Goal: Task Accomplishment & Management: Complete application form

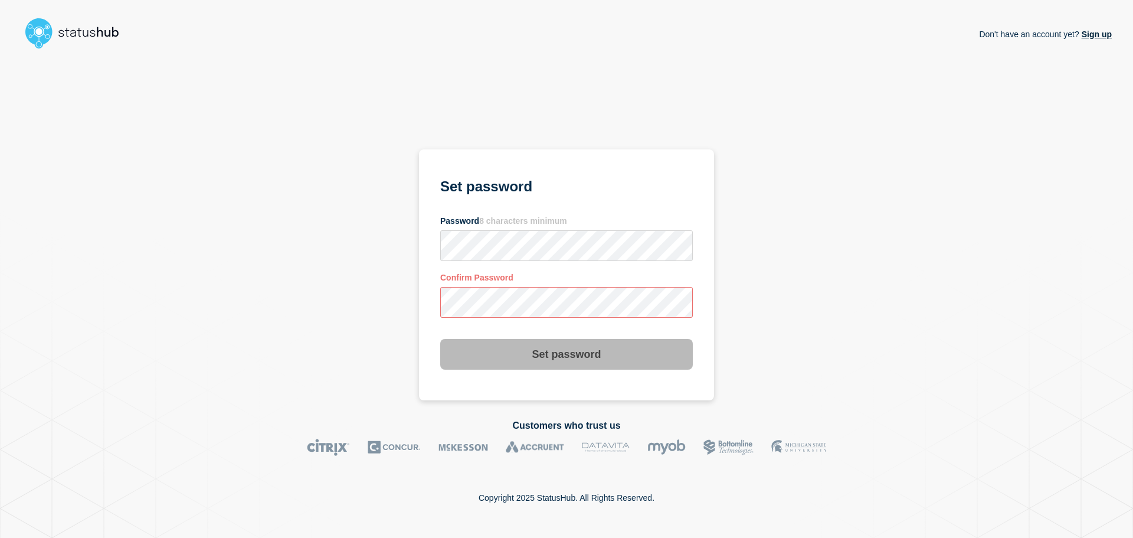
click at [372, 300] on div "Don't have an account yet? Sign up Set password Password 8 characters minimum C…" at bounding box center [566, 227] width 1091 height 346
click at [375, 247] on div "Don't have an account yet? Sign up Set password Password 8 characters minimum C…" at bounding box center [566, 227] width 1091 height 346
click at [393, 302] on div "Don't have an account yet? Sign up Set password Password 8 characters minimum C…" at bounding box center [566, 227] width 1091 height 346
click at [338, 256] on div "Don't have an account yet? Sign up Set password Password 8 characters minimum C…" at bounding box center [566, 227] width 1091 height 346
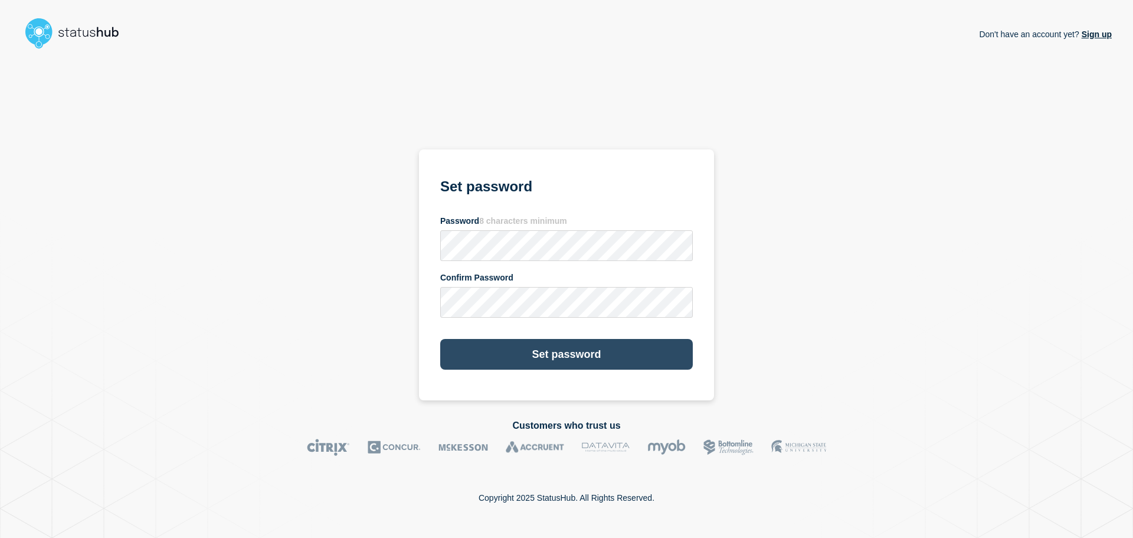
click at [527, 352] on button "Set password" at bounding box center [566, 354] width 253 height 31
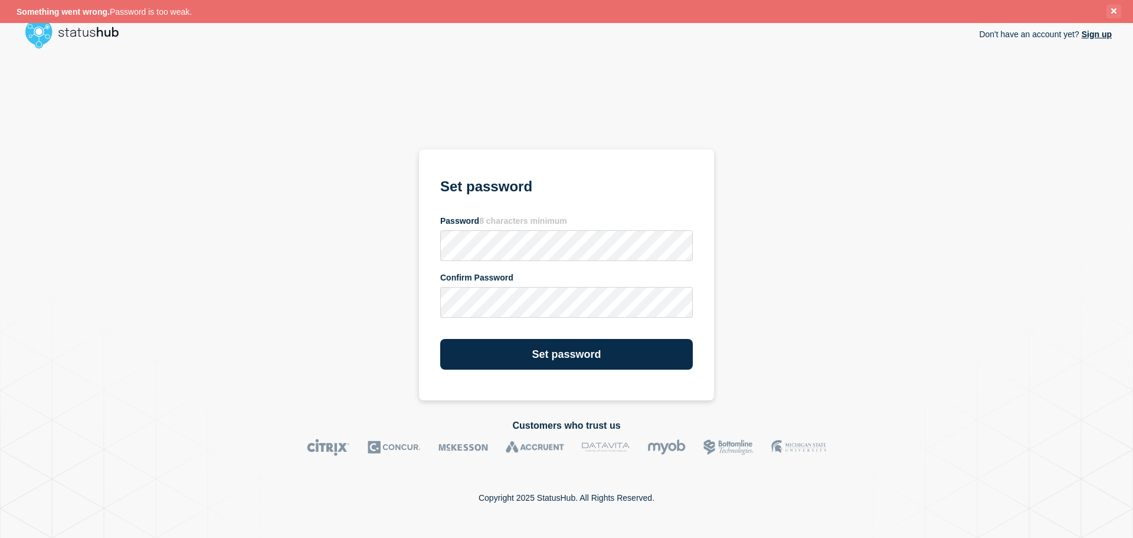
click at [1110, 13] on button "Close banner" at bounding box center [1113, 12] width 15 height 14
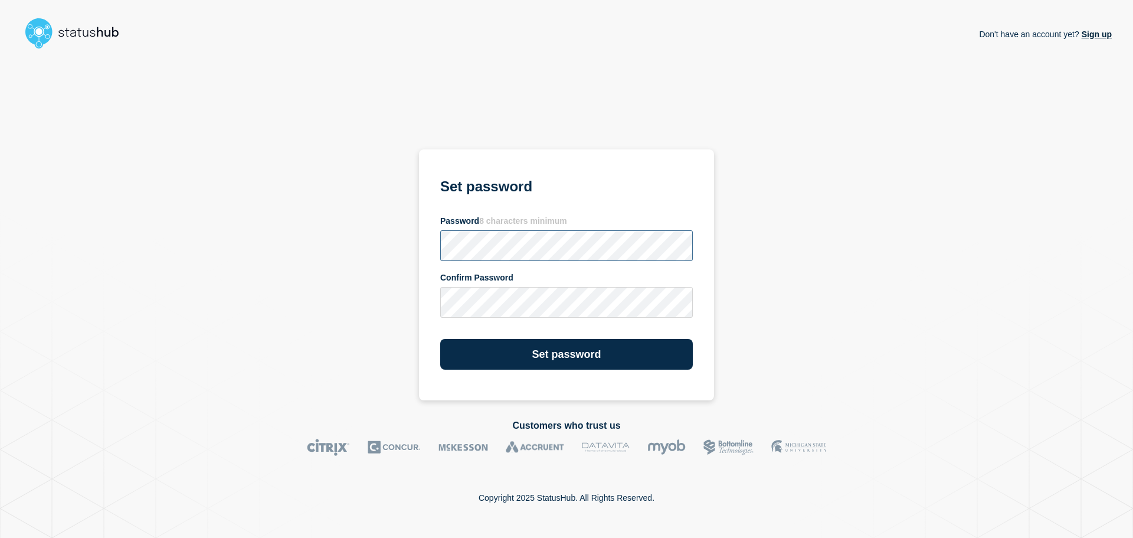
click at [401, 253] on div "Don't have an account yet? Sign up Set password Password 8 characters minimum C…" at bounding box center [566, 227] width 1091 height 346
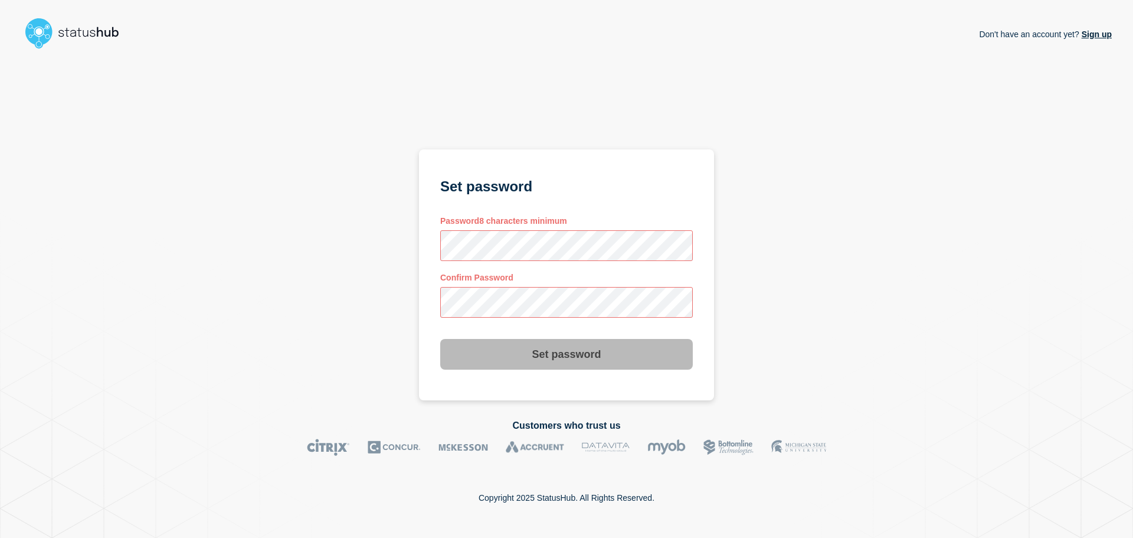
click at [405, 302] on div "Don't have an account yet? Sign up Set password Password 8 characters minimum C…" at bounding box center [566, 227] width 1091 height 346
click at [428, 306] on section "Set password Password 8 characters minimum Confirm Password Set password" at bounding box center [566, 274] width 295 height 251
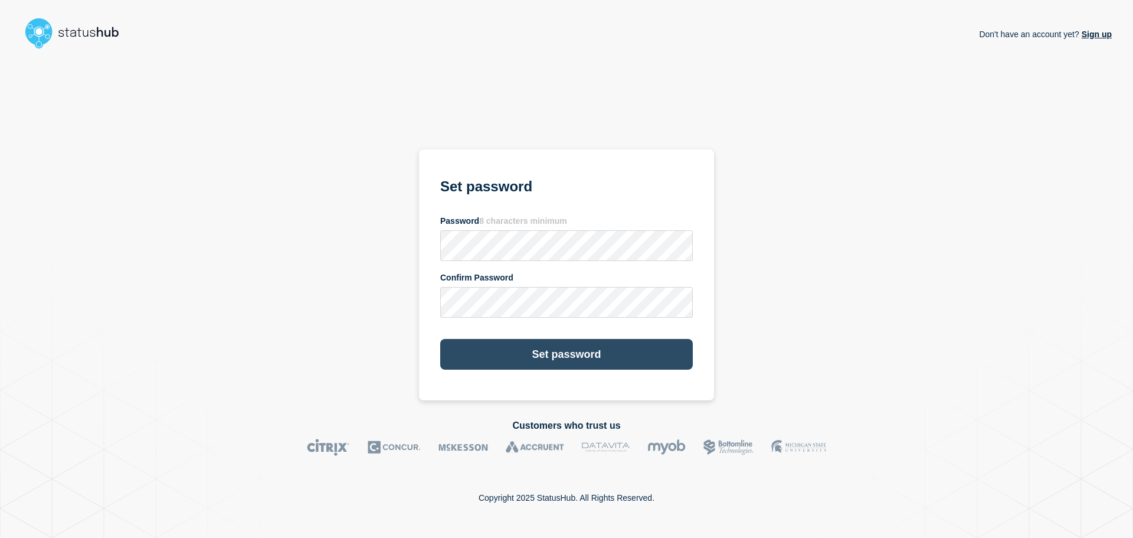
click at [507, 349] on button "Set password" at bounding box center [566, 354] width 253 height 31
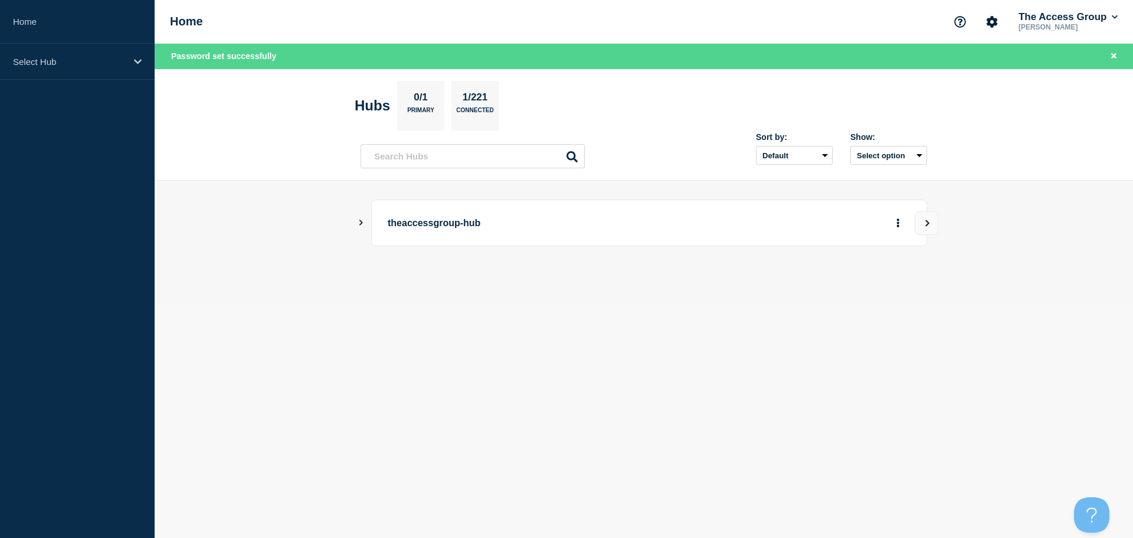
click at [355, 222] on main "theaccessgroup-hub" at bounding box center [644, 243] width 978 height 124
click at [363, 220] on icon "Show Connected Hubs" at bounding box center [361, 223] width 8 height 6
click at [927, 220] on icon "View" at bounding box center [928, 223] width 8 height 7
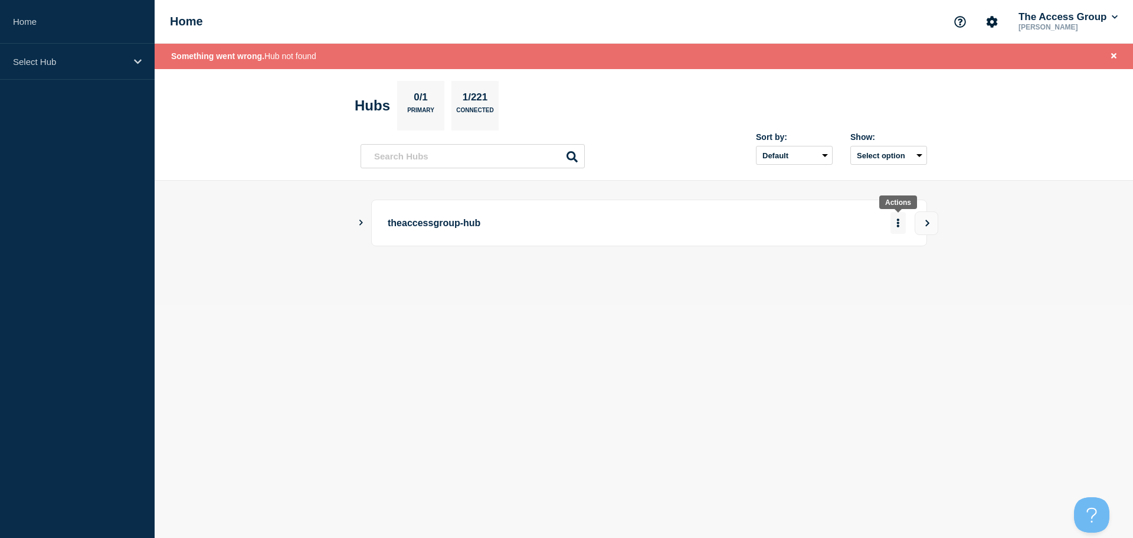
click at [898, 220] on icon "More actions" at bounding box center [898, 222] width 2 height 9
click at [361, 222] on icon "Show Connected Hubs" at bounding box center [361, 223] width 4 height 6
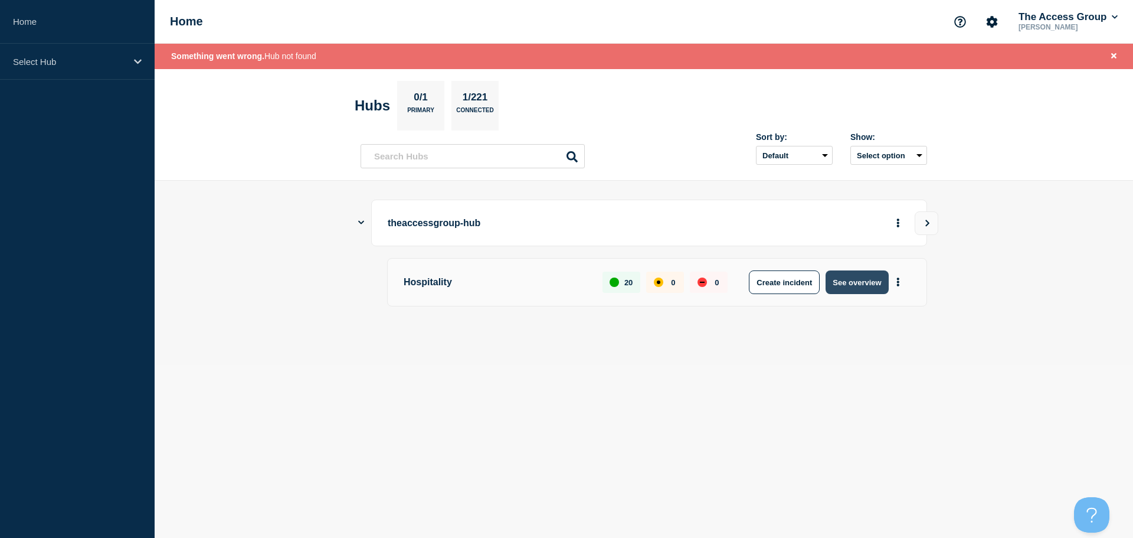
click at [843, 281] on button "See overview" at bounding box center [857, 282] width 63 height 24
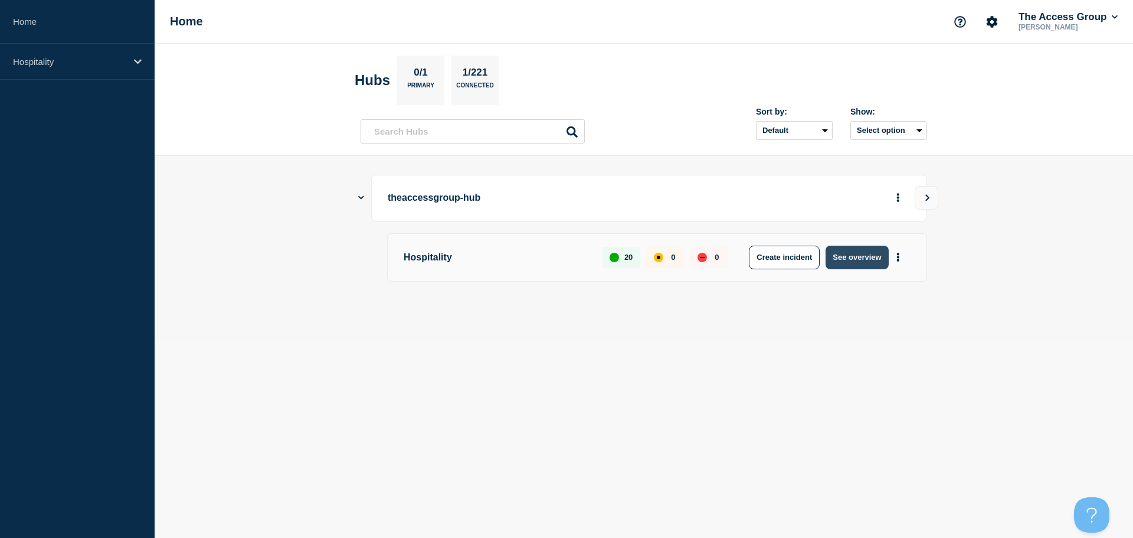
click at [854, 261] on button "See overview" at bounding box center [857, 257] width 63 height 24
